Goal: Task Accomplishment & Management: Use online tool/utility

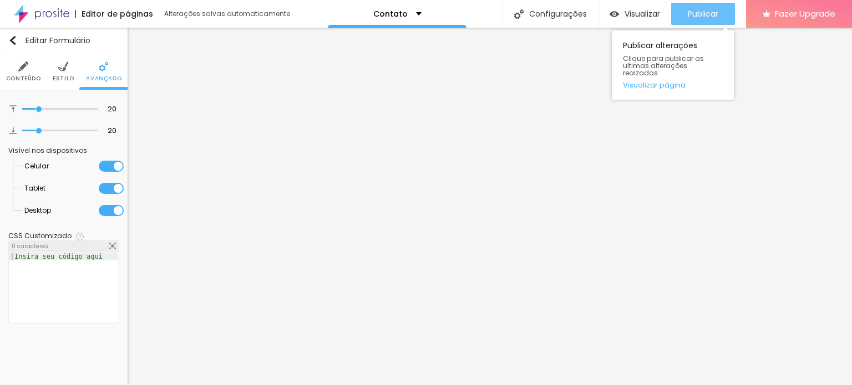
click at [680, 17] on button "Publicar" at bounding box center [703, 14] width 64 height 22
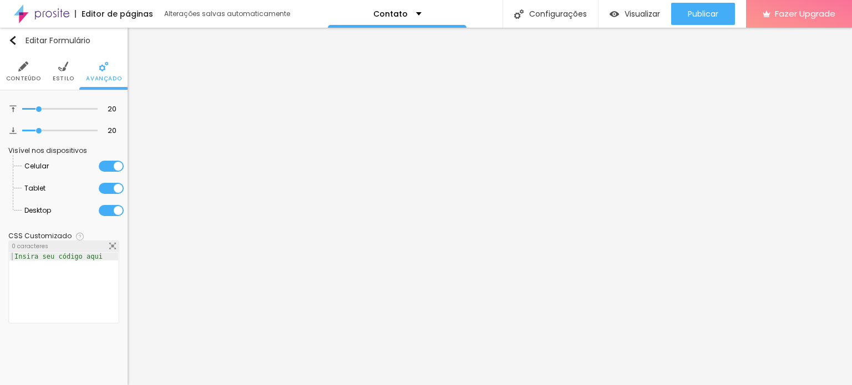
click at [56, 9] on img at bounding box center [41, 14] width 55 height 28
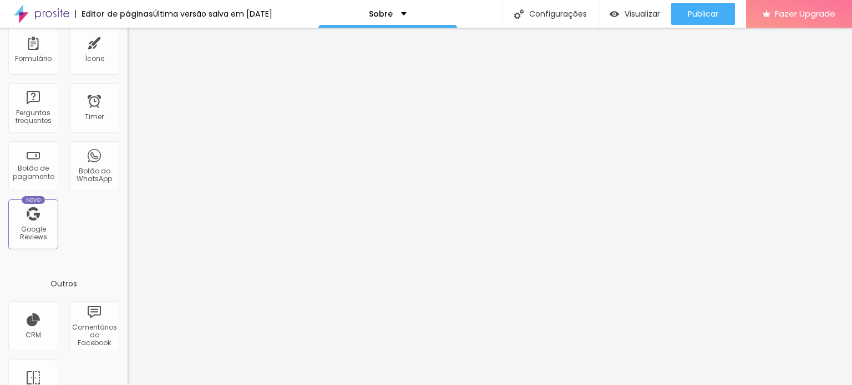
scroll to position [333, 0]
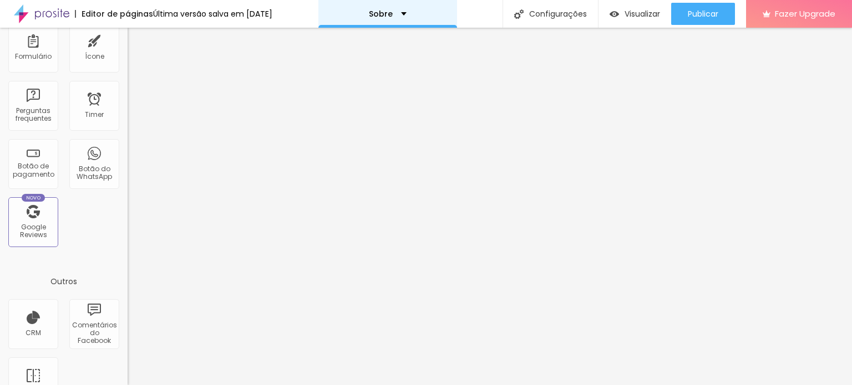
click at [417, 16] on div "Sobre" at bounding box center [387, 14] width 139 height 28
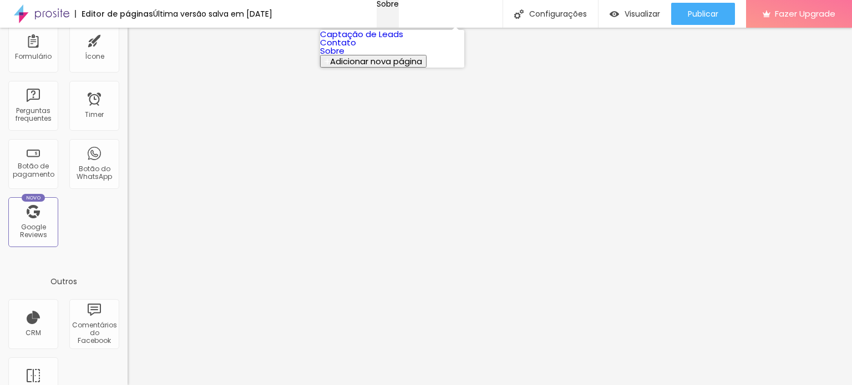
click at [399, 8] on div "Sobre" at bounding box center [387, 4] width 22 height 8
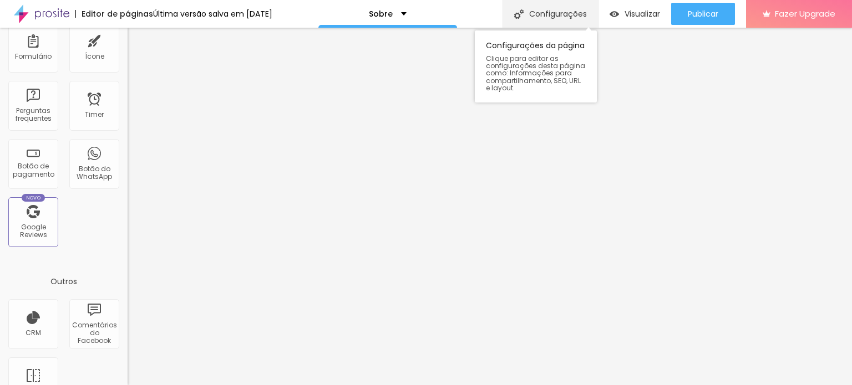
click at [562, 11] on div "Configurações" at bounding box center [549, 14] width 95 height 28
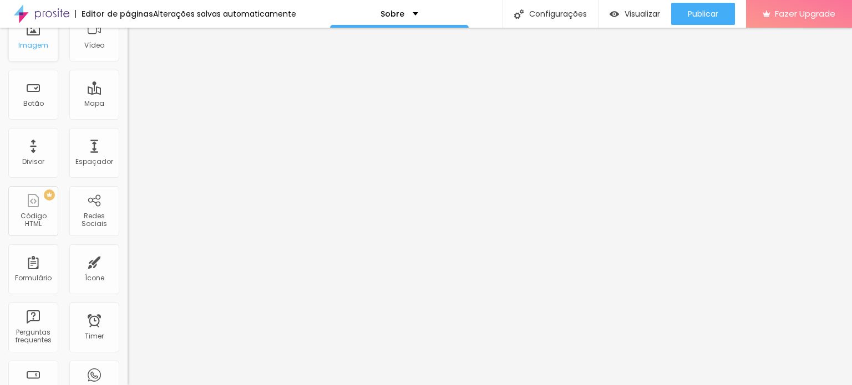
scroll to position [0, 0]
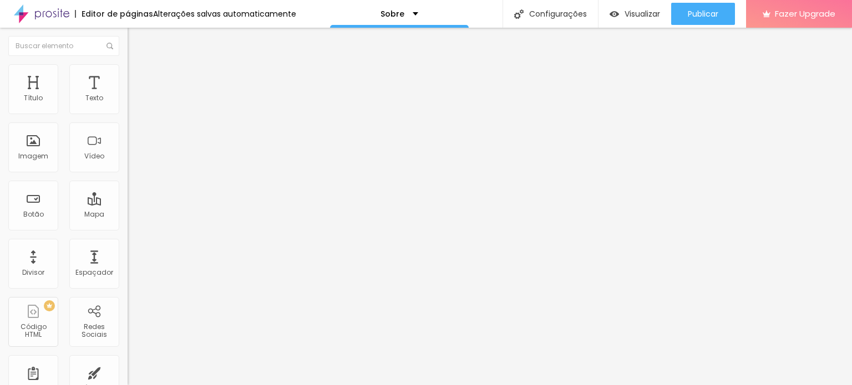
click at [128, 109] on img at bounding box center [132, 106] width 8 height 8
click at [128, 102] on div at bounding box center [192, 97] width 128 height 9
click at [136, 39] on img "button" at bounding box center [140, 40] width 9 height 9
click at [128, 95] on span "Adicionar imagem" at bounding box center [164, 90] width 72 height 9
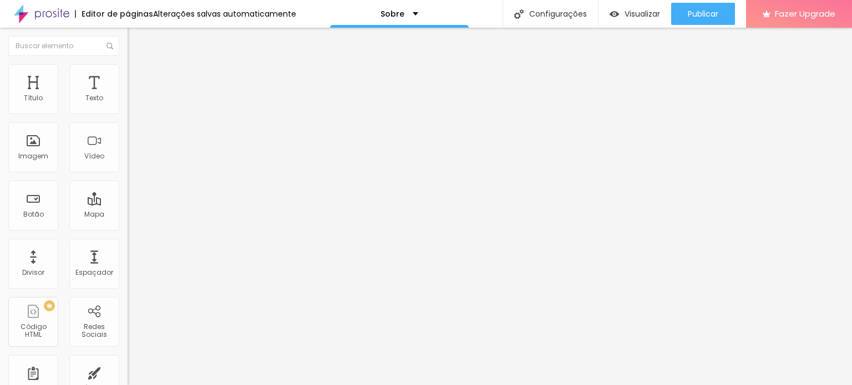
click at [128, 140] on img at bounding box center [132, 137] width 8 height 8
click at [128, 174] on span "Original" at bounding box center [141, 168] width 27 height 9
click at [128, 192] on div "Quadrado 1:1" at bounding box center [192, 189] width 128 height 7
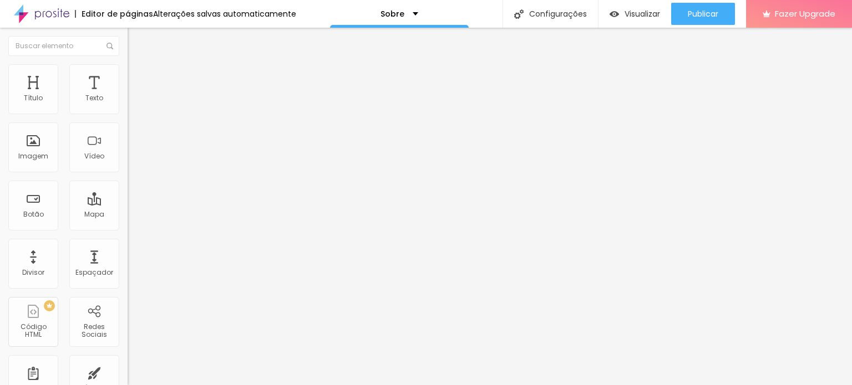
click at [128, 180] on span "Cinema" at bounding box center [142, 175] width 28 height 9
click at [128, 73] on li "Estilo" at bounding box center [192, 69] width 128 height 11
type input "60"
type input "55"
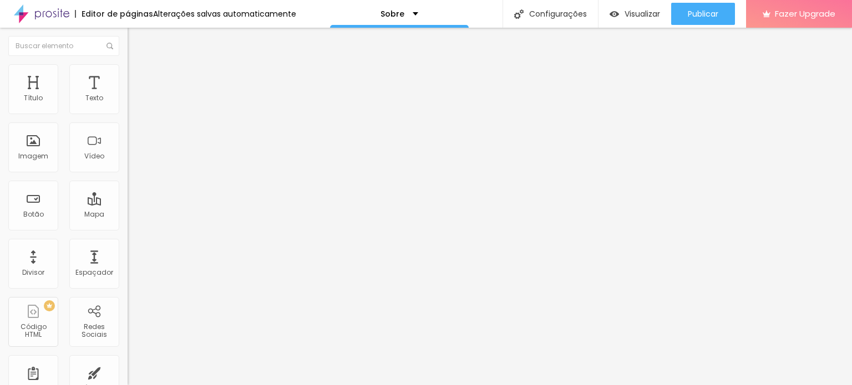
type input "55"
type input "50"
type input "45"
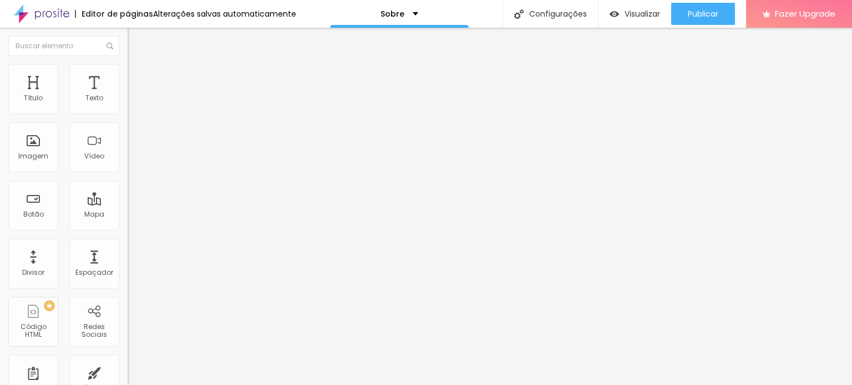
type input "40"
type input "35"
type input "40"
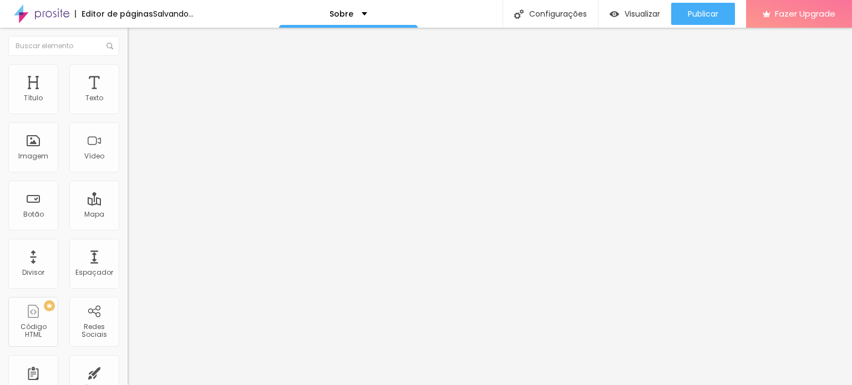
type input "40"
type input "45"
type input "50"
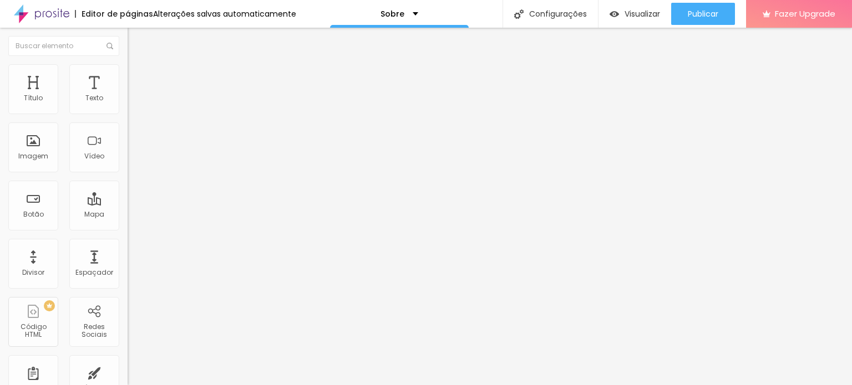
type input "55"
type input "60"
type input "65"
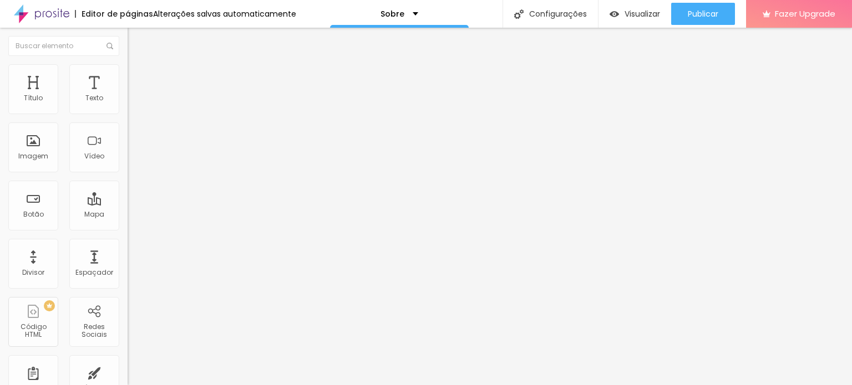
type input "65"
type input "70"
type input "75"
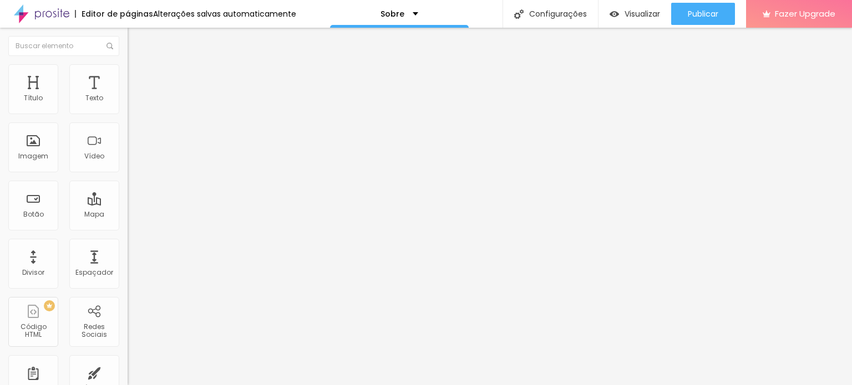
type input "80"
type input "85"
type input "90"
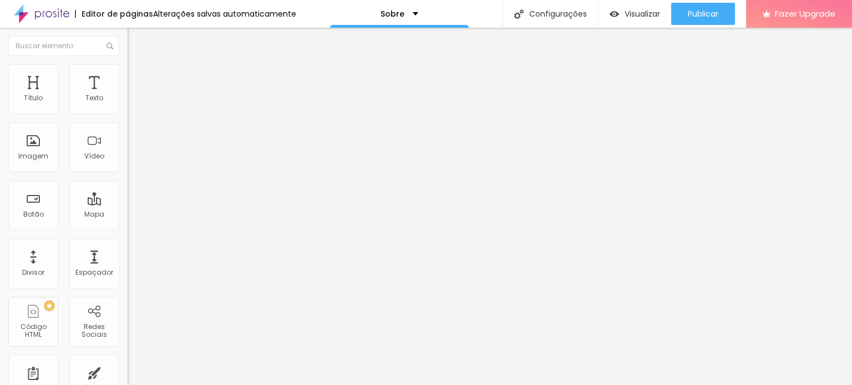
type input "90"
type input "95"
type input "100"
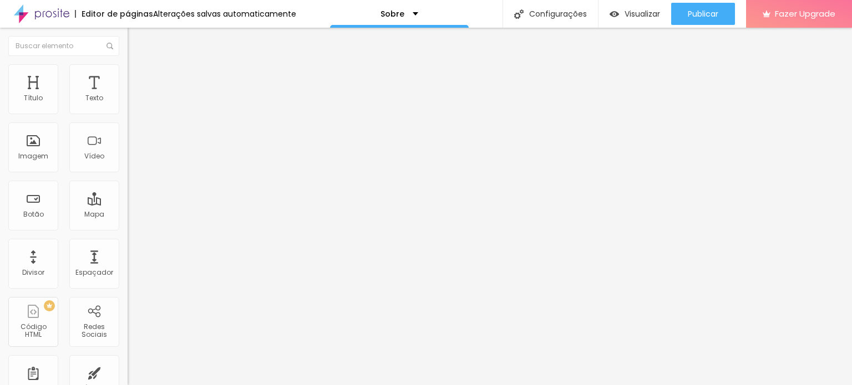
type input "95"
type input "85"
type input "75"
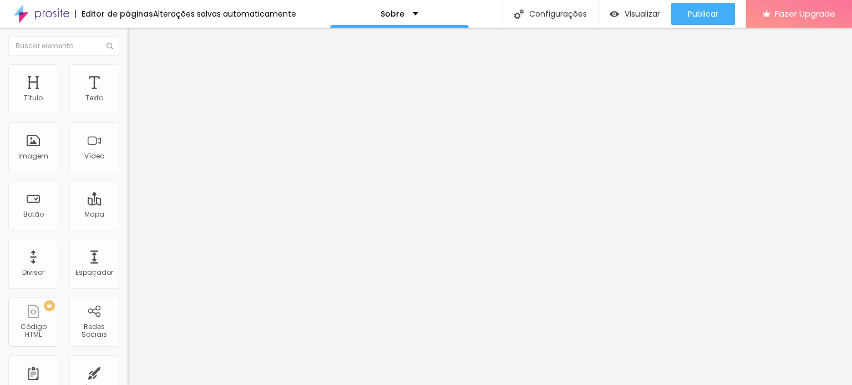
type input "75"
type input "70"
type input "65"
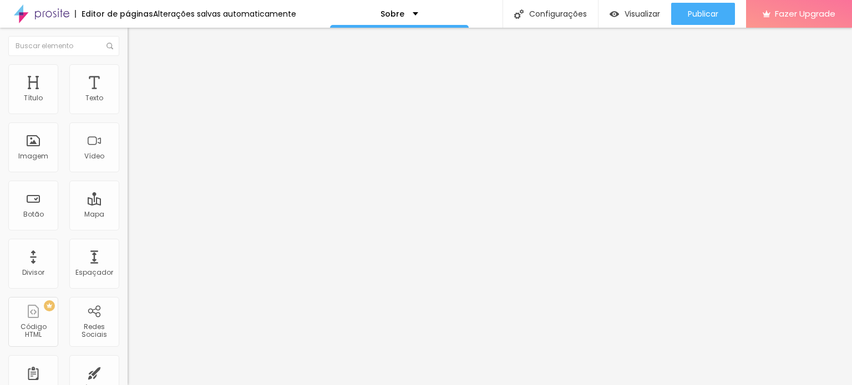
type input "60"
drag, startPoint x: 69, startPoint y: 117, endPoint x: 41, endPoint y: 134, distance: 32.6
type input "55"
click at [128, 114] on input "range" at bounding box center [164, 109] width 72 height 9
type input "55"
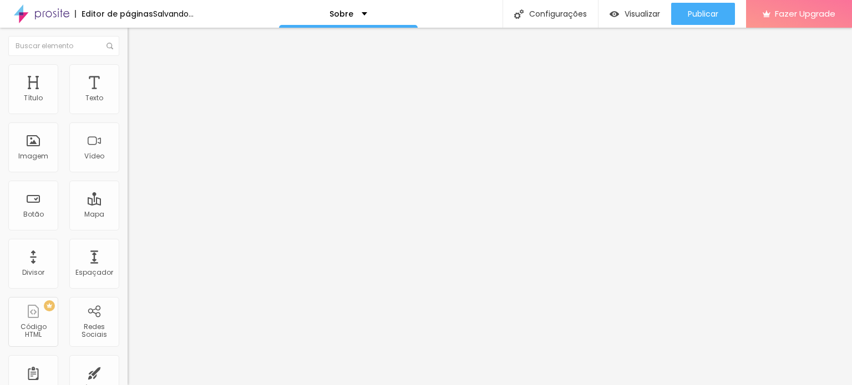
type input "9"
type input "10"
type input "22"
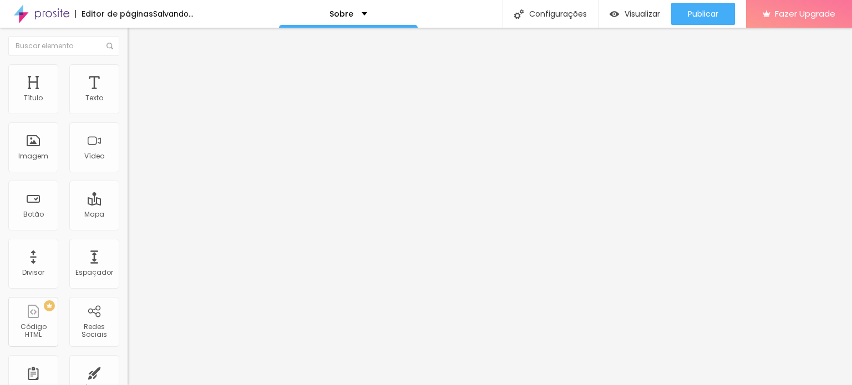
type input "22"
type input "28"
type input "36"
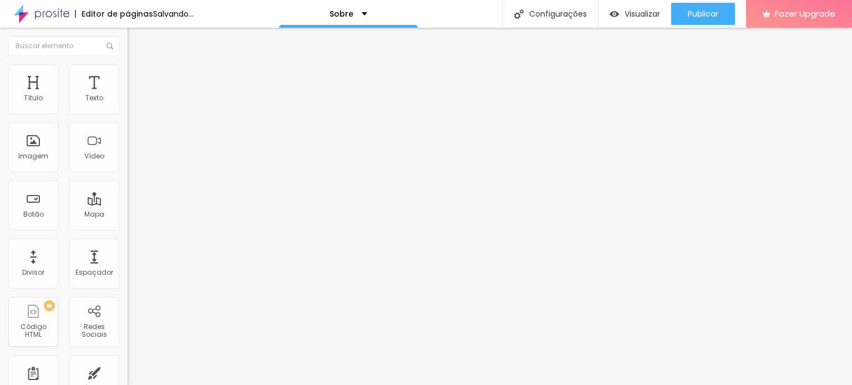
type input "45"
type input "57"
type input "74"
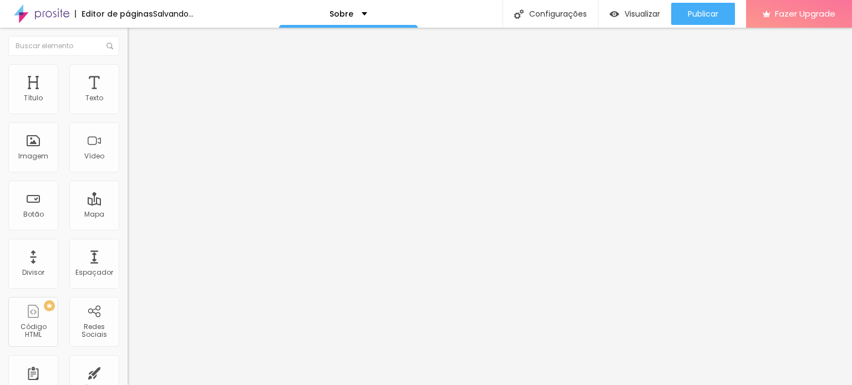
type input "74"
type input "94"
type input "121"
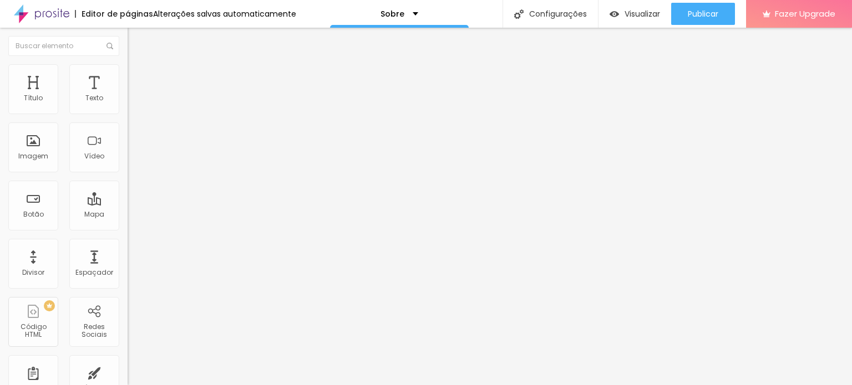
type input "145"
type input "166"
type input "178"
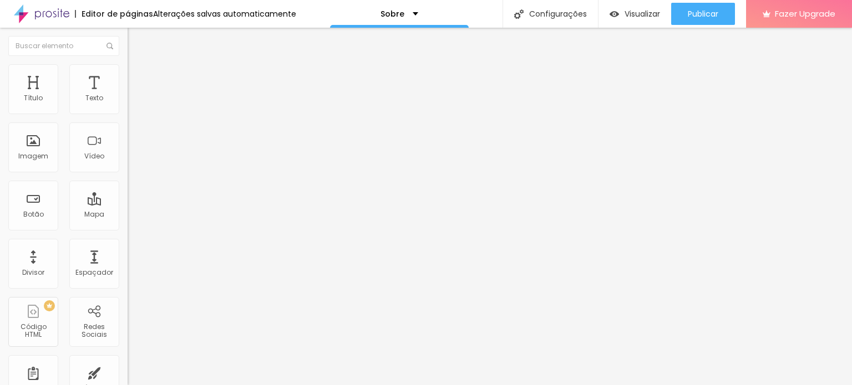
type input "178"
type input "186"
type input "195"
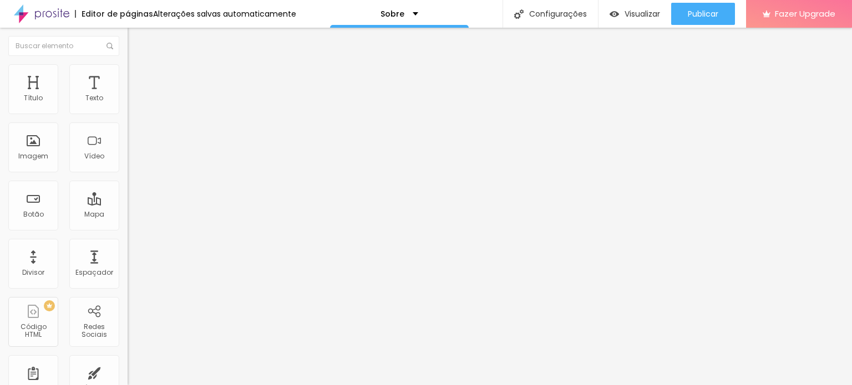
type input "200"
type input "186"
type input "177"
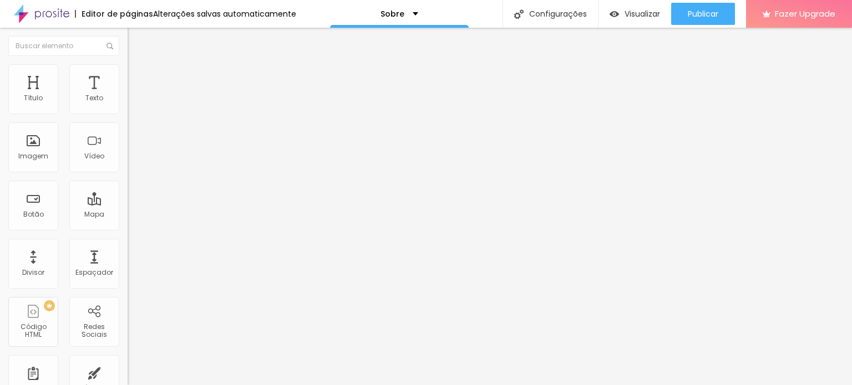
type input "177"
type input "169"
type input "162"
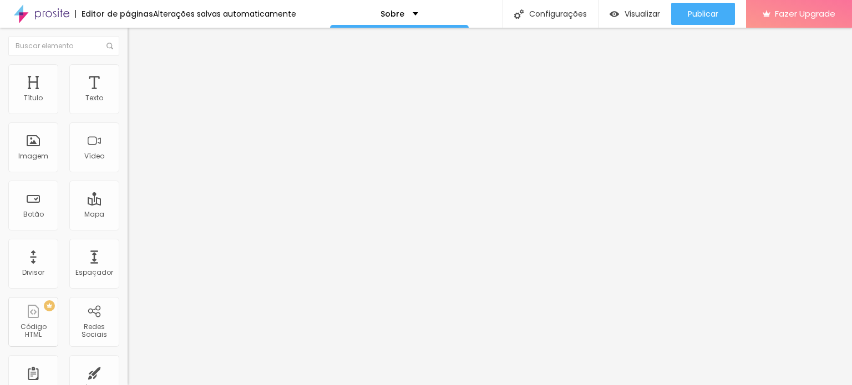
type input "154"
type input "145"
type input "137"
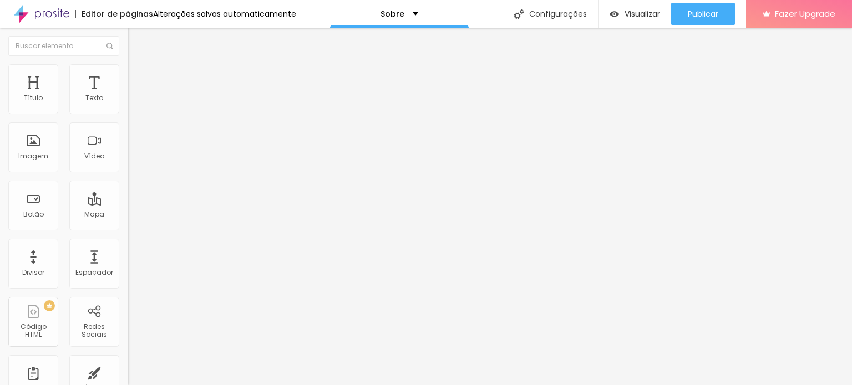
type input "137"
type input "131"
type input "127"
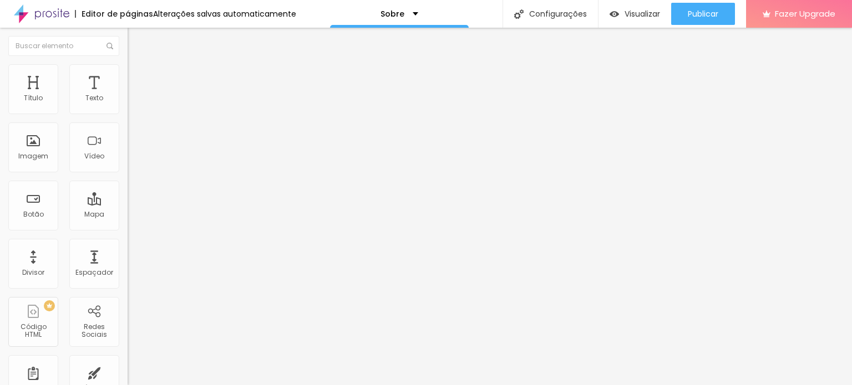
type input "125"
type input "121"
type input "120"
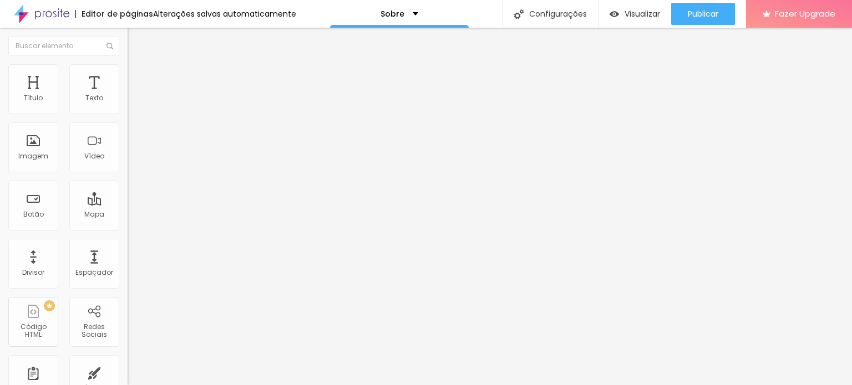
type input "120"
type input "137"
type input "178"
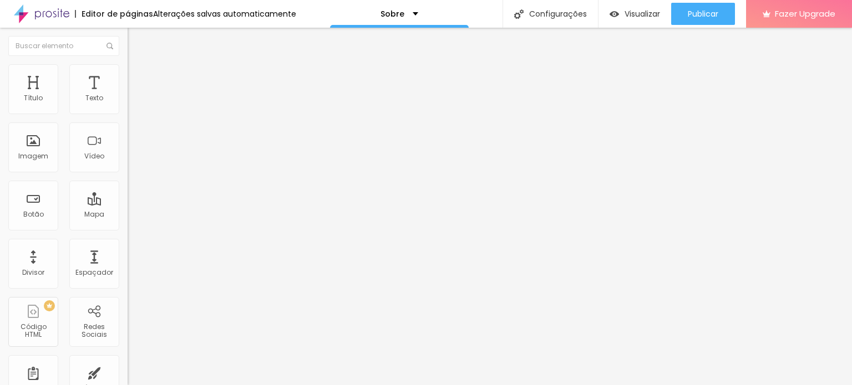
type input "200"
type input "195"
type input "150"
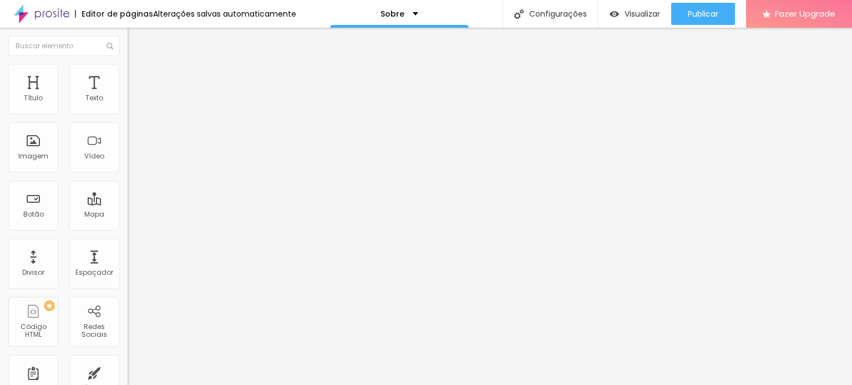
type input "150"
type input "107"
type input "71"
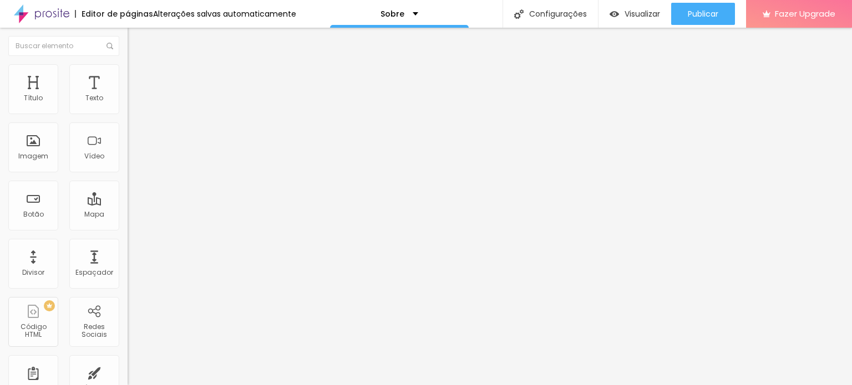
type input "60"
type input "65"
type input "127"
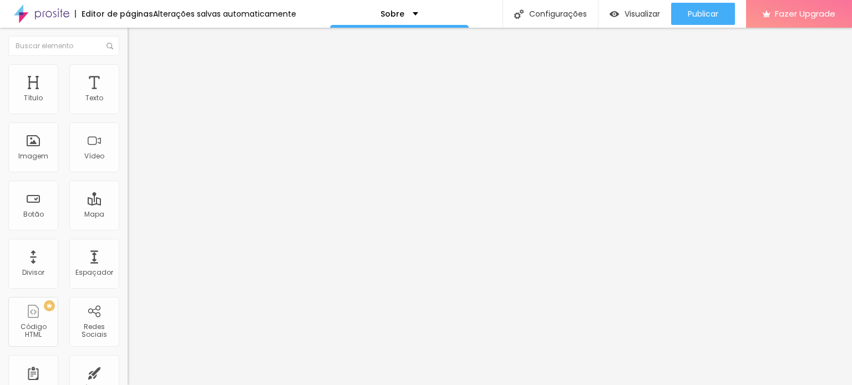
type input "127"
type input "174"
type input "200"
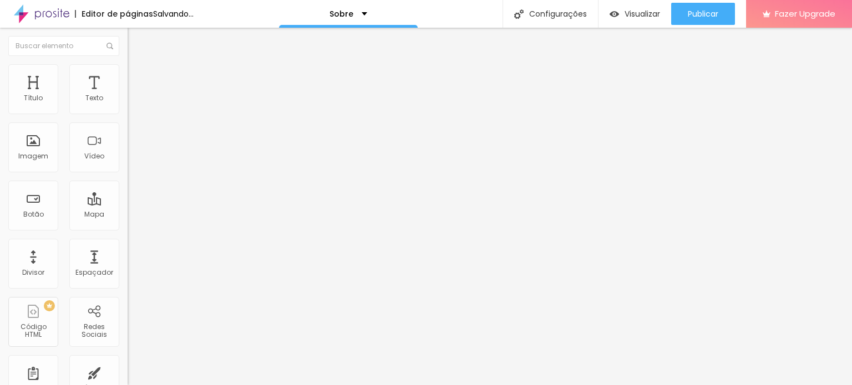
drag, startPoint x: 28, startPoint y: 140, endPoint x: 102, endPoint y: 131, distance: 74.3
type input "200"
click at [128, 243] on input "range" at bounding box center [164, 247] width 72 height 9
type input "40"
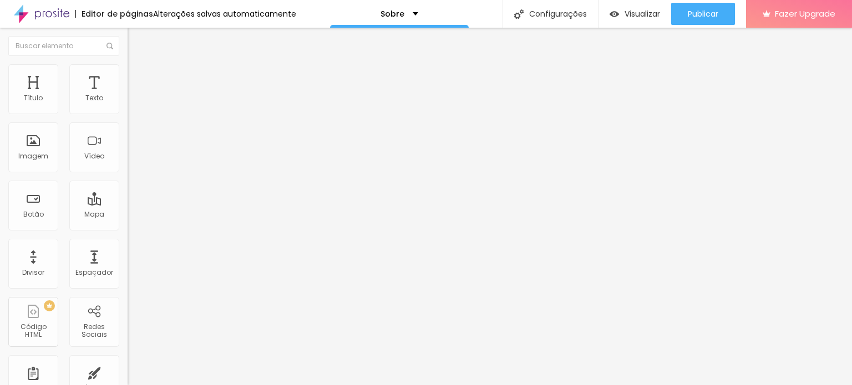
type input "35"
type input "30"
type input "25"
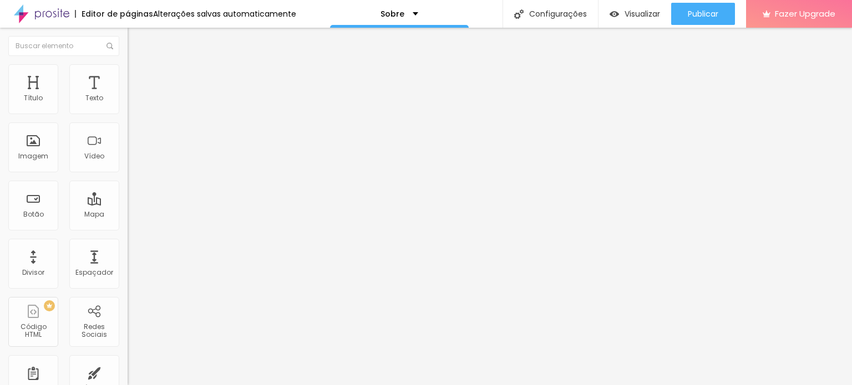
type input "25"
type input "20"
type input "15"
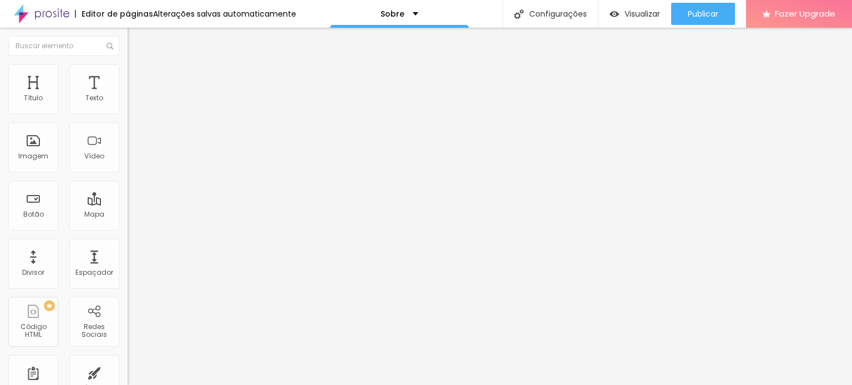
type input "10"
type input "15"
type input "20"
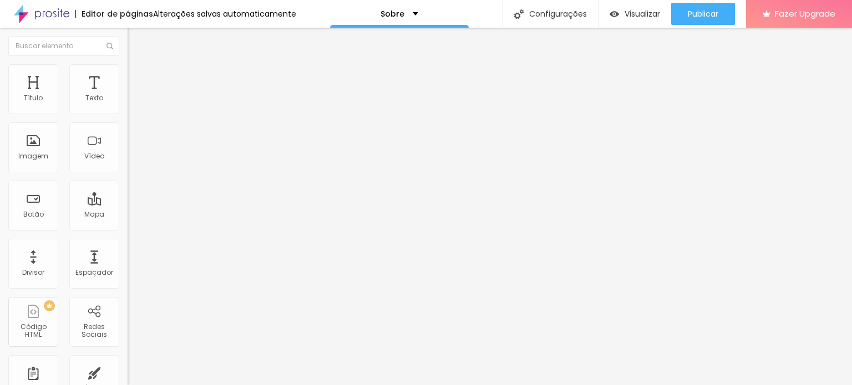
type input "20"
type input "25"
type input "30"
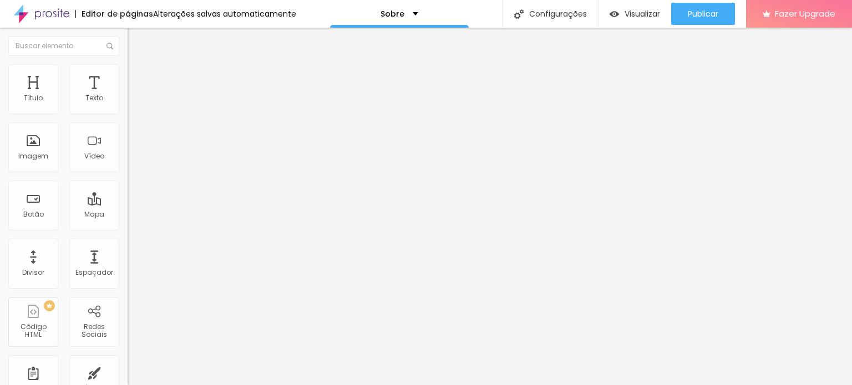
type input "35"
type input "40"
type input "55"
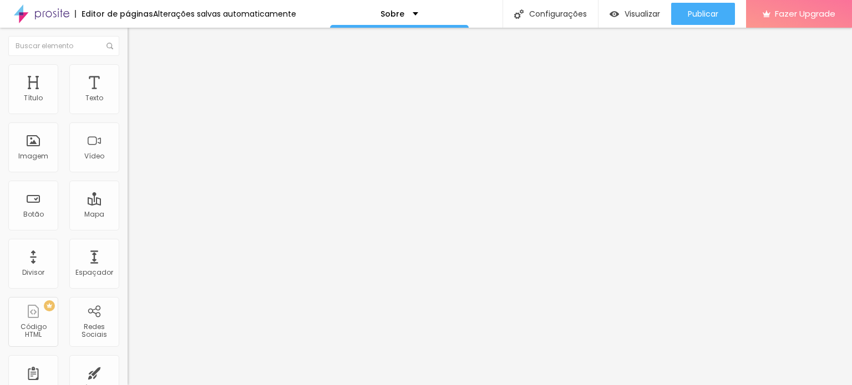
type input "55"
type input "65"
type input "70"
drag, startPoint x: 45, startPoint y: 117, endPoint x: 80, endPoint y: 129, distance: 36.8
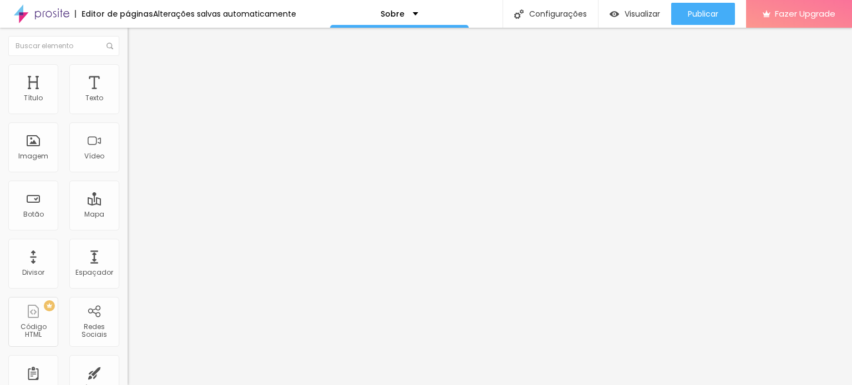
type input "70"
click at [128, 114] on input "range" at bounding box center [164, 109] width 72 height 9
click at [128, 64] on li "Conteúdo" at bounding box center [192, 58] width 128 height 11
click at [128, 174] on span "16:9 Cinema" at bounding box center [149, 168] width 42 height 9
click at [128, 191] on span "Padrão" at bounding box center [140, 185] width 25 height 9
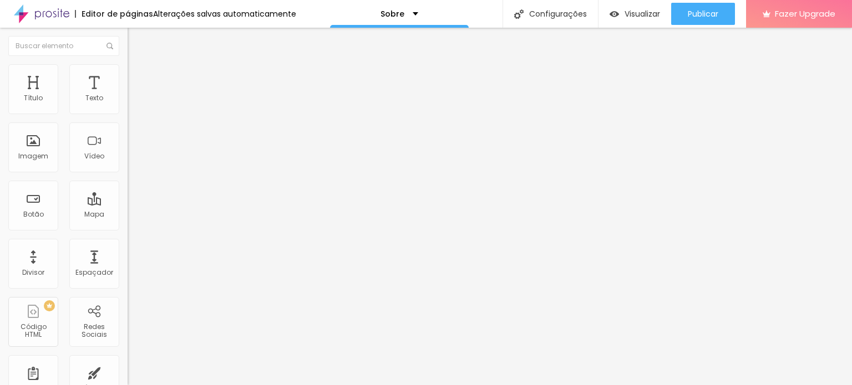
click at [128, 197] on span "Quadrado" at bounding box center [146, 192] width 36 height 9
click at [128, 67] on img at bounding box center [133, 69] width 10 height 10
type input "75"
type input "80"
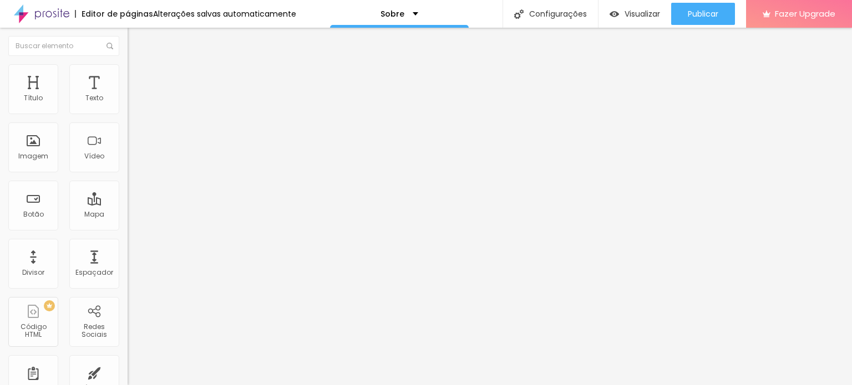
type input "80"
type input "85"
type input "90"
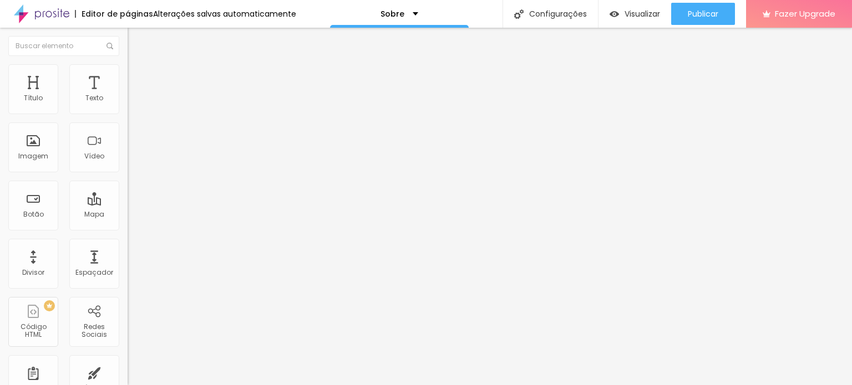
type input "95"
type input "100"
type input "90"
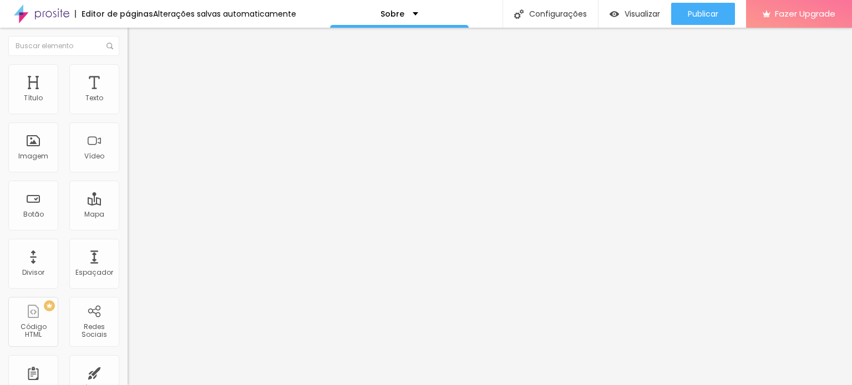
type input "90"
type input "80"
type input "70"
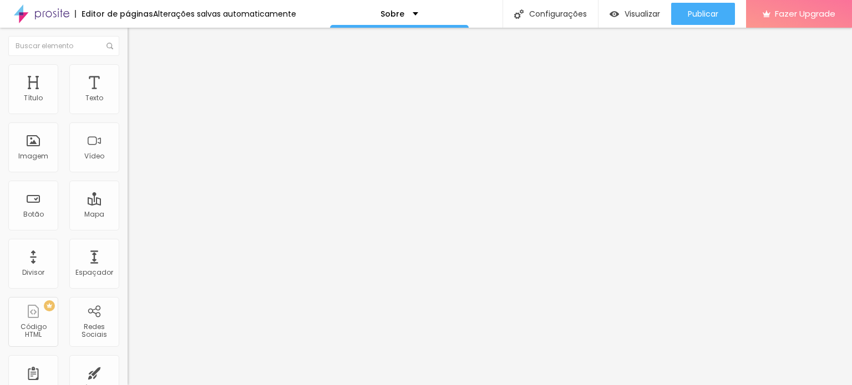
type input "60"
type input "45"
type input "35"
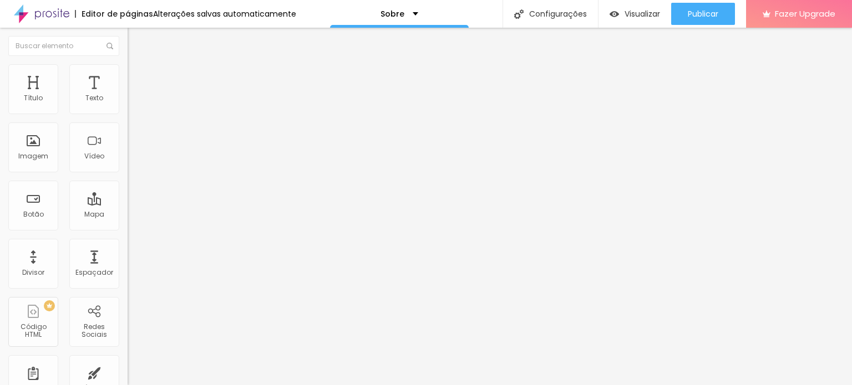
type input "35"
type input "20"
type input "15"
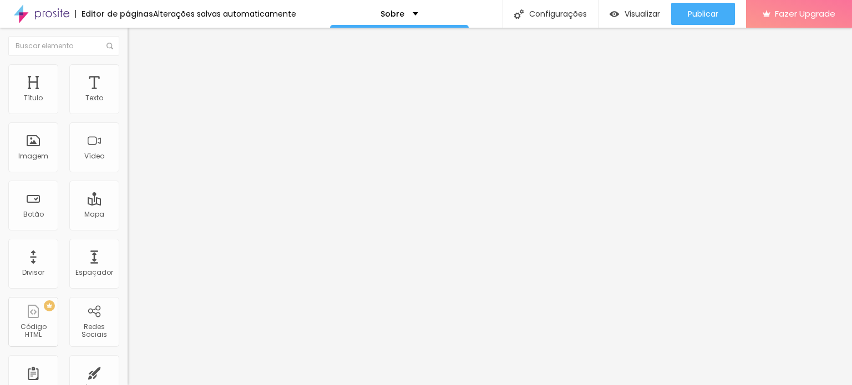
type input "10"
type input "20"
type input "25"
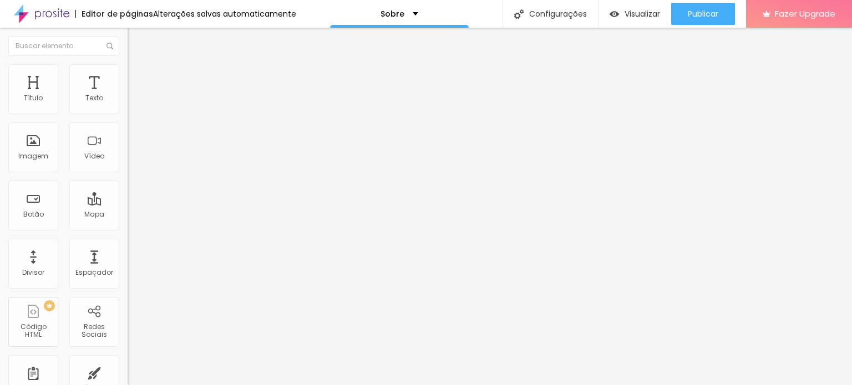
type input "25"
type input "20"
drag, startPoint x: 79, startPoint y: 119, endPoint x: 49, endPoint y: 95, distance: 38.3
click at [128, 111] on input "range" at bounding box center [164, 109] width 72 height 9
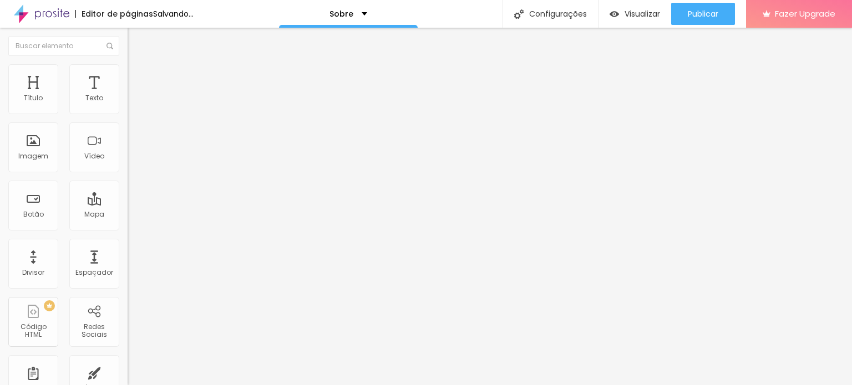
click at [138, 78] on span "Avançado" at bounding box center [156, 82] width 37 height 9
click at [128, 63] on img at bounding box center [133, 58] width 10 height 10
click at [136, 42] on img "button" at bounding box center [140, 40] width 9 height 9
click at [128, 70] on li "Estilo" at bounding box center [192, 69] width 128 height 11
drag, startPoint x: 47, startPoint y: 121, endPoint x: 31, endPoint y: 121, distance: 15.5
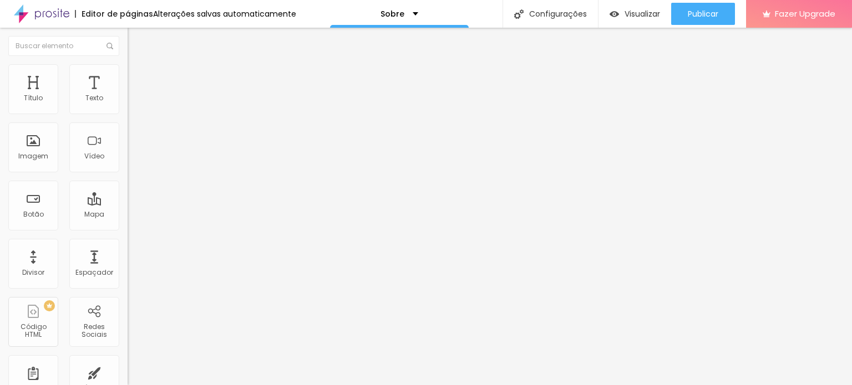
click at [128, 114] on input "range" at bounding box center [164, 109] width 72 height 9
click at [128, 63] on img at bounding box center [133, 58] width 10 height 10
click at [128, 149] on img at bounding box center [132, 145] width 8 height 8
click at [128, 140] on img at bounding box center [132, 137] width 8 height 8
click at [128, 141] on img at bounding box center [132, 138] width 8 height 8
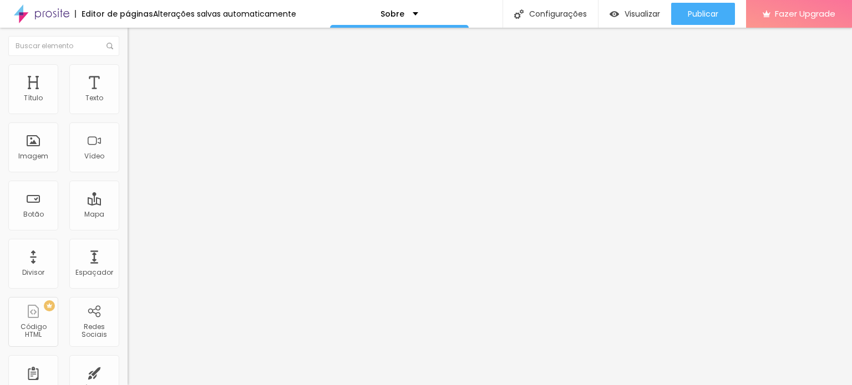
click at [128, 104] on input "Click me" at bounding box center [194, 98] width 133 height 11
click at [55, 45] on input "text" at bounding box center [63, 46] width 111 height 20
click at [128, 95] on span "Adicionar imagem" at bounding box center [164, 90] width 72 height 9
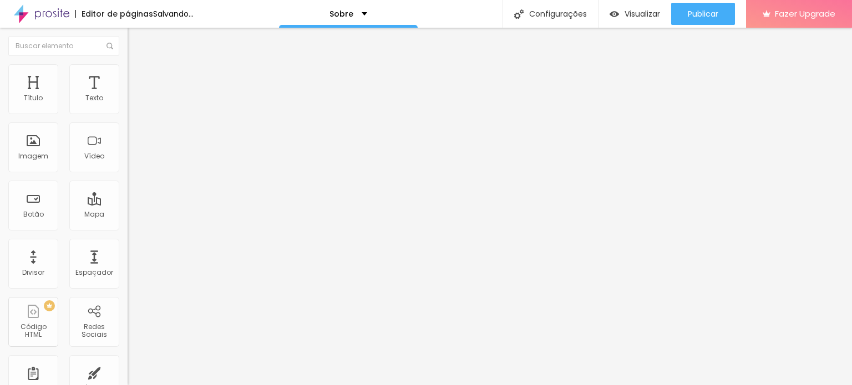
click at [128, 70] on img at bounding box center [133, 69] width 10 height 10
drag, startPoint x: 27, startPoint y: 140, endPoint x: 141, endPoint y: 154, distance: 115.5
click at [141, 243] on input "range" at bounding box center [164, 247] width 72 height 9
click at [128, 63] on img at bounding box center [133, 58] width 10 height 10
click at [128, 174] on span "Original" at bounding box center [141, 168] width 27 height 9
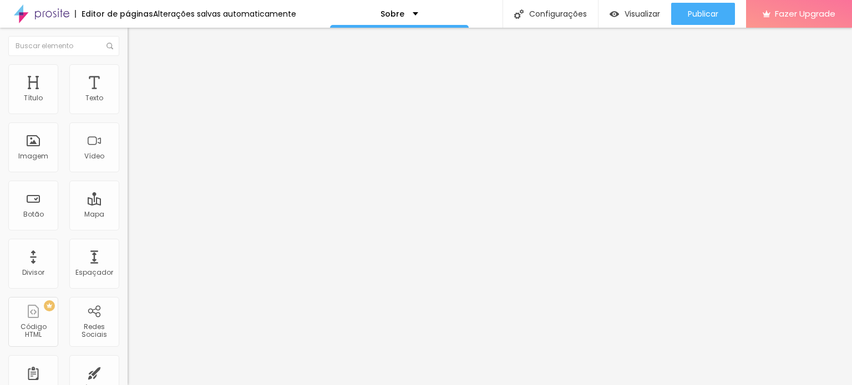
click at [128, 194] on span "Quadrado" at bounding box center [146, 188] width 36 height 9
click at [136, 40] on img "button" at bounding box center [140, 40] width 9 height 9
click at [128, 140] on img at bounding box center [132, 137] width 8 height 8
click at [128, 150] on div at bounding box center [192, 145] width 128 height 9
click at [128, 158] on img at bounding box center [132, 154] width 8 height 8
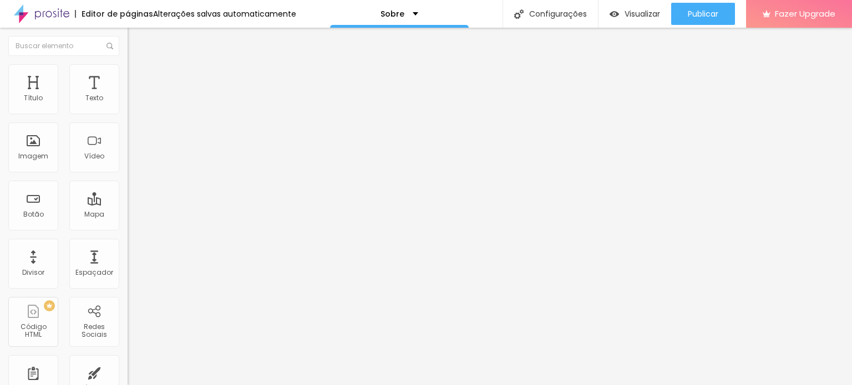
click at [128, 149] on img at bounding box center [132, 145] width 8 height 8
click at [128, 140] on img at bounding box center [132, 137] width 8 height 8
click at [128, 64] on li "Estilo" at bounding box center [192, 69] width 128 height 11
drag, startPoint x: 86, startPoint y: 122, endPoint x: 142, endPoint y: 123, distance: 55.5
click at [142, 114] on input "range" at bounding box center [164, 109] width 72 height 9
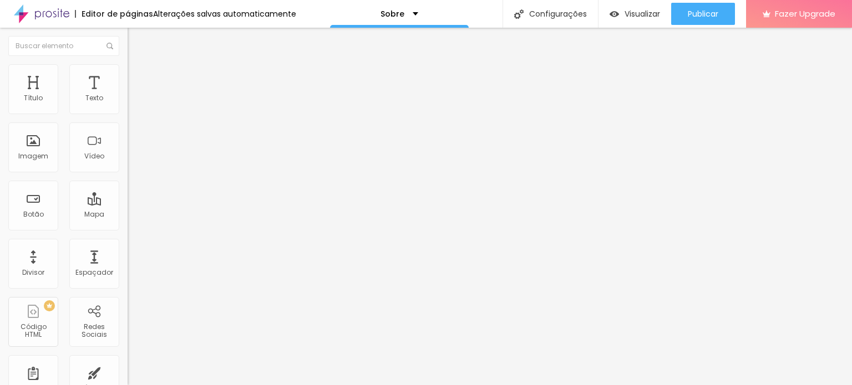
drag, startPoint x: 34, startPoint y: 139, endPoint x: 3, endPoint y: 141, distance: 31.7
click at [128, 243] on input "range" at bounding box center [164, 247] width 72 height 9
click at [128, 298] on button "button" at bounding box center [136, 304] width 16 height 12
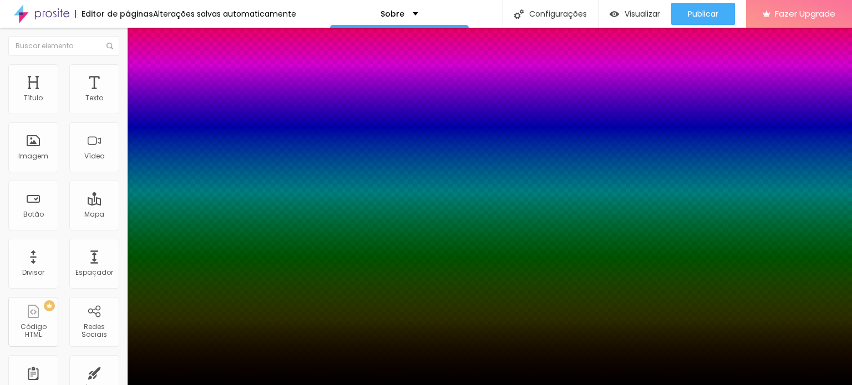
click at [91, 385] on div at bounding box center [426, 385] width 852 height 0
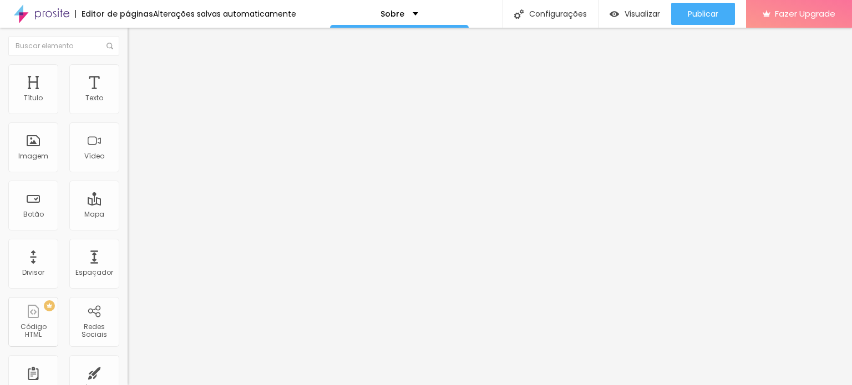
click at [138, 65] on span "Conteúdo" at bounding box center [155, 60] width 34 height 9
click at [128, 34] on button "Editar Texto" at bounding box center [192, 41] width 128 height 26
click at [128, 73] on li "Avançado" at bounding box center [192, 69] width 128 height 11
drag, startPoint x: 30, startPoint y: 106, endPoint x: -37, endPoint y: 96, distance: 67.9
click at [128, 204] on input "range" at bounding box center [164, 208] width 72 height 9
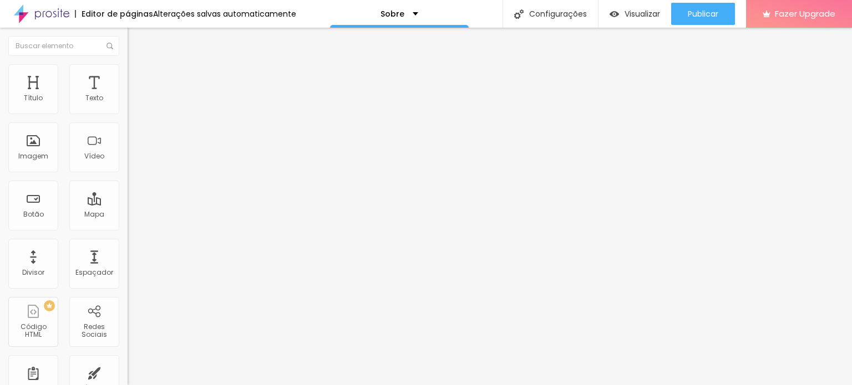
click at [128, 108] on img at bounding box center [132, 106] width 8 height 8
click at [128, 106] on div at bounding box center [192, 106] width 128 height 27
click at [128, 102] on div at bounding box center [192, 97] width 128 height 9
click at [128, 69] on ul "Conteúdo Estilo Avançado" at bounding box center [192, 69] width 128 height 33
click at [128, 67] on img at bounding box center [133, 69] width 10 height 10
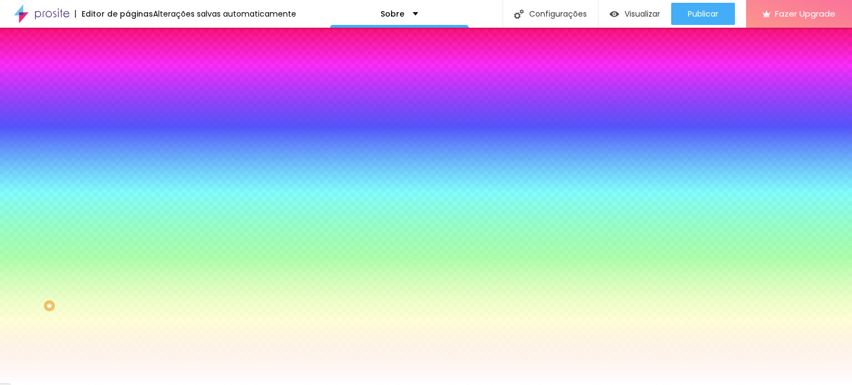
click at [138, 78] on span "Avançado" at bounding box center [156, 82] width 37 height 9
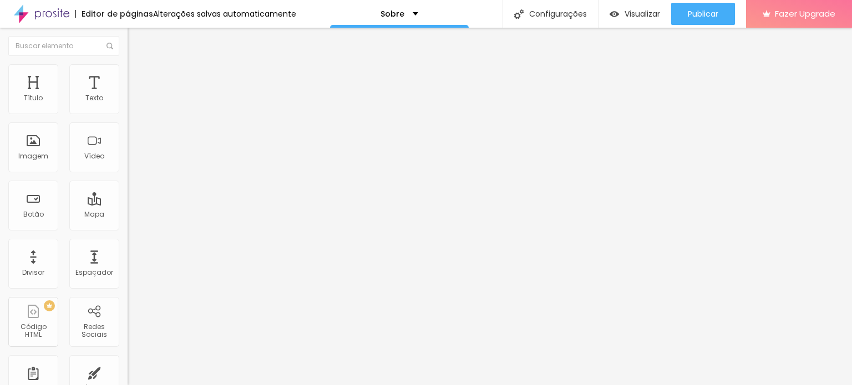
drag, startPoint x: 42, startPoint y: 108, endPoint x: -24, endPoint y: 118, distance: 66.7
click at [128, 215] on input "range" at bounding box center [164, 219] width 72 height 9
click at [128, 72] on li "Estilo" at bounding box center [192, 69] width 128 height 11
drag, startPoint x: 29, startPoint y: 121, endPoint x: 0, endPoint y: 115, distance: 29.5
click at [128, 115] on div "Tamanho 100 px % 200 Borda arredondada Sombra DESATIVADO Voltar ao padrão" at bounding box center [192, 197] width 128 height 222
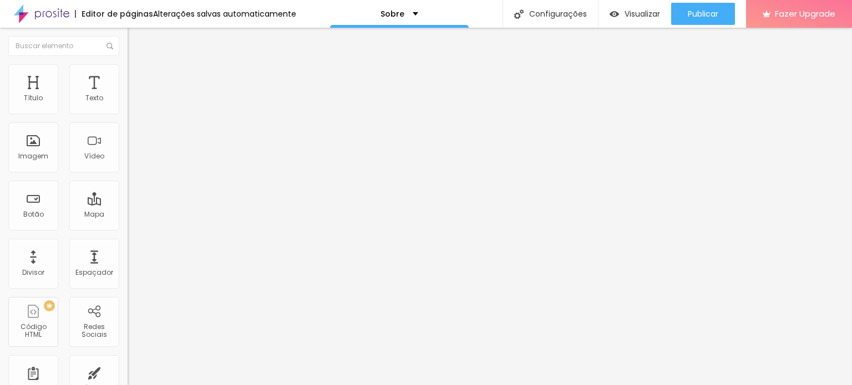
drag, startPoint x: 5, startPoint y: 116, endPoint x: 13, endPoint y: 119, distance: 8.2
click at [128, 121] on div "Tamanho 100 px % 200 Borda arredondada Sombra DESATIVADO Voltar ao padrão" at bounding box center [192, 197] width 128 height 222
drag, startPoint x: 13, startPoint y: 118, endPoint x: 269, endPoint y: 128, distance: 256.4
click at [199, 114] on input "range" at bounding box center [164, 109] width 72 height 9
